Goal: Navigation & Orientation: Find specific page/section

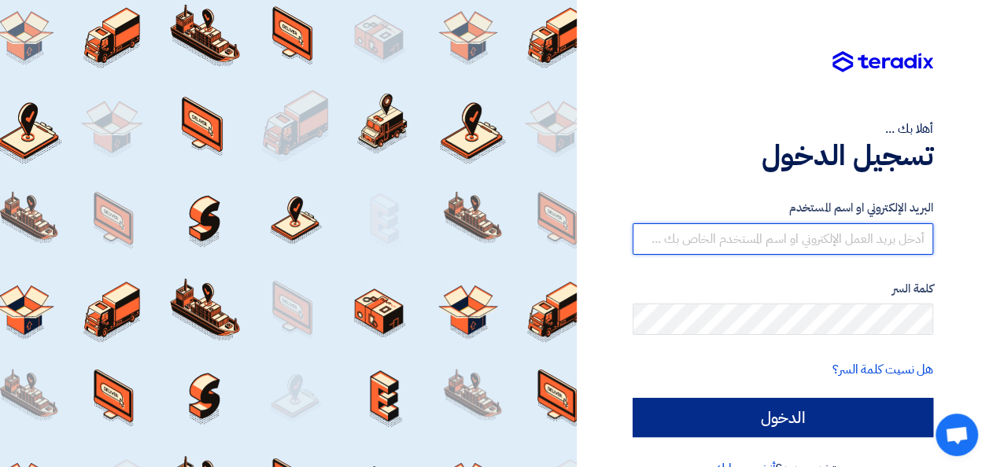
type input "[EMAIL_ADDRESS][DOMAIN_NAME]"
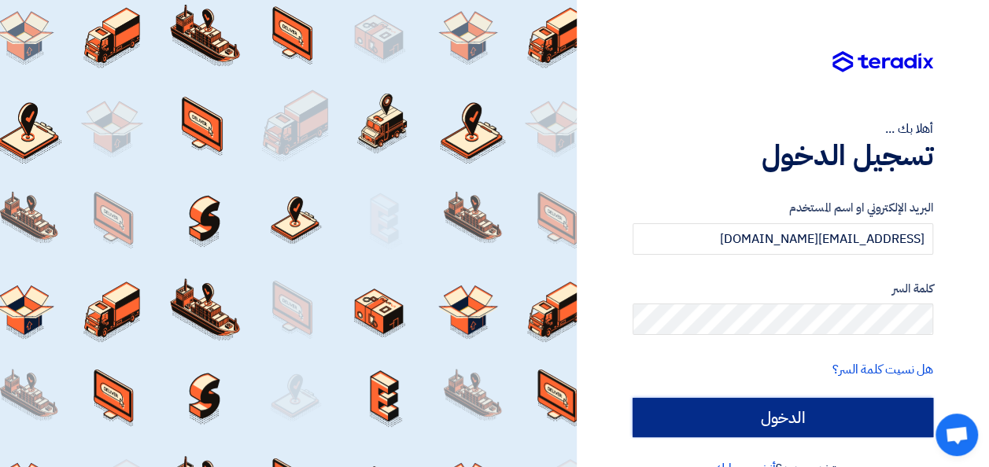
click at [821, 409] on input "الدخول" at bounding box center [783, 417] width 301 height 39
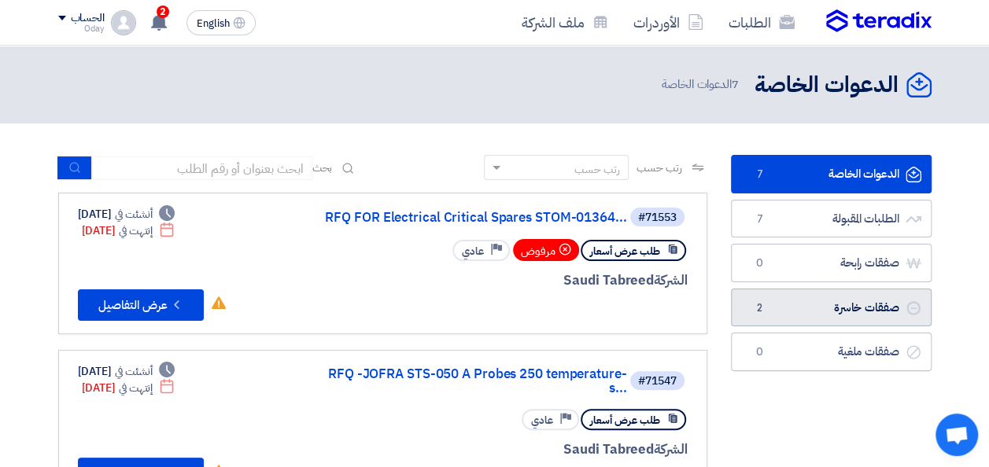
click at [846, 304] on link "صفقات خاسرة صفقات خاسرة 2" at bounding box center [831, 308] width 201 height 39
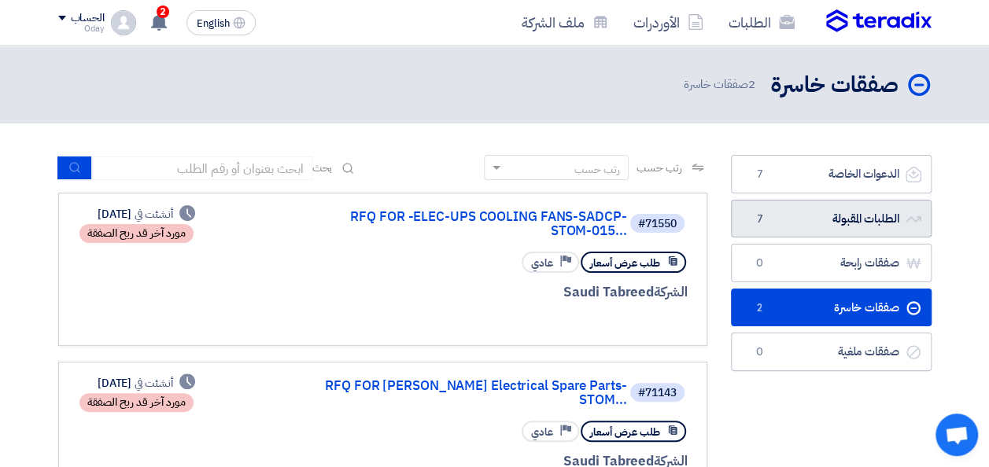
click at [828, 222] on link "الطلبات المقبولة الطلبات المقبولة 7" at bounding box center [831, 219] width 201 height 39
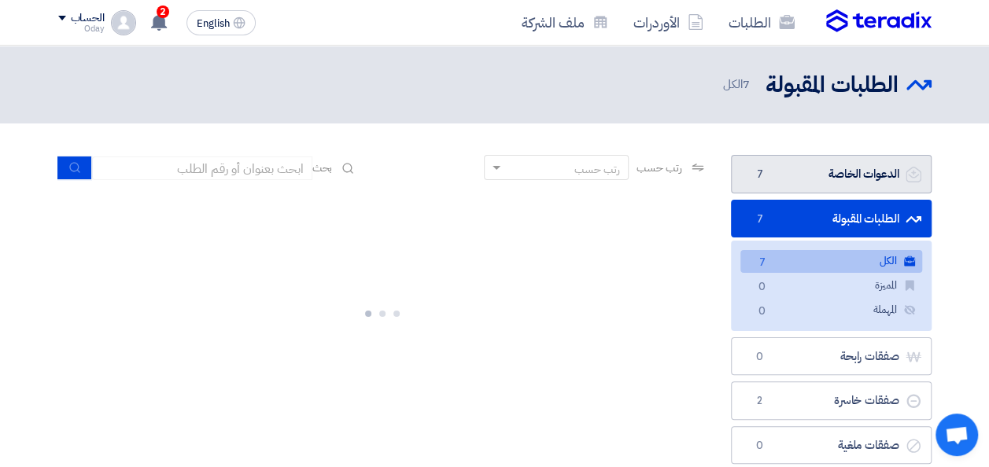
click at [834, 179] on link "الدعوات الخاصة الدعوات الخاصة 7" at bounding box center [831, 174] width 201 height 39
